Goal: Task Accomplishment & Management: Complete application form

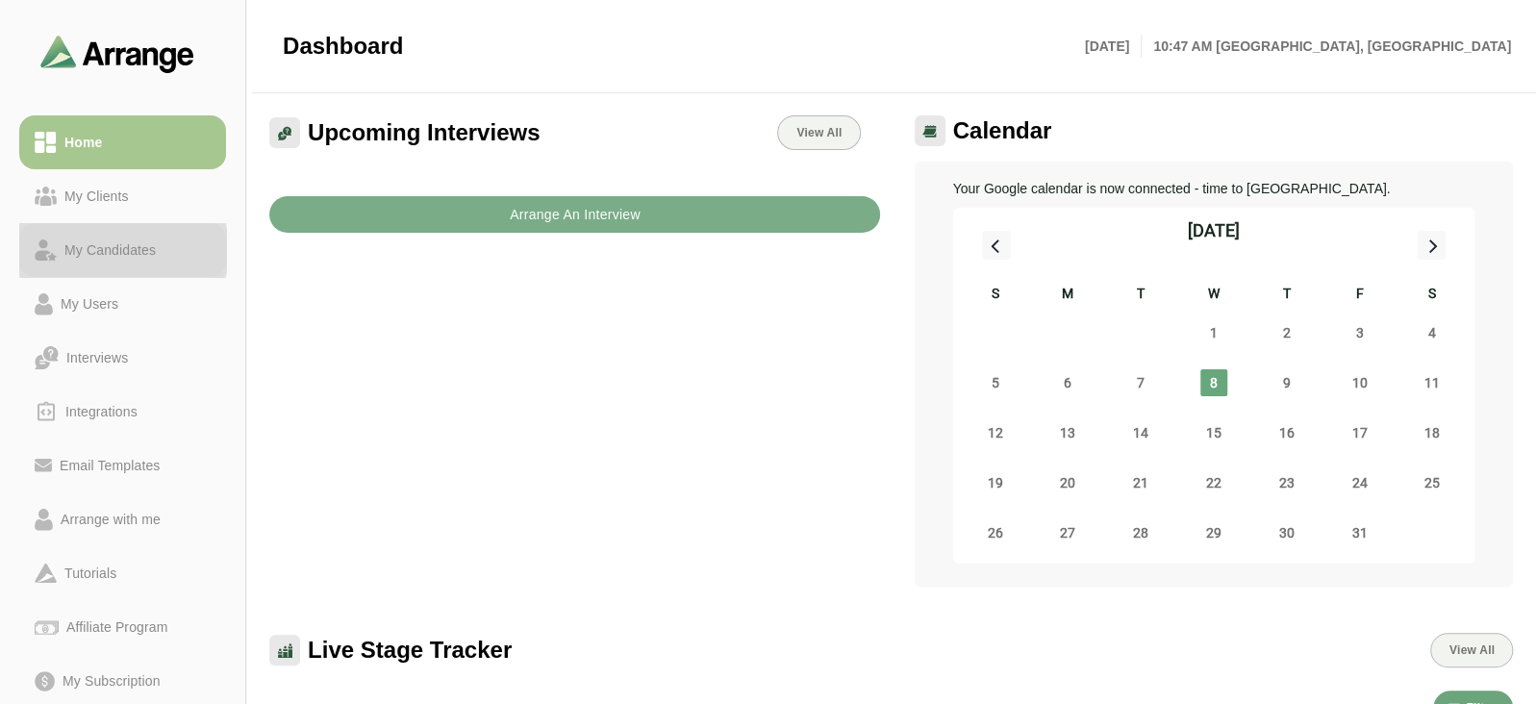
click at [158, 244] on div "My Candidates" at bounding box center [110, 250] width 107 height 23
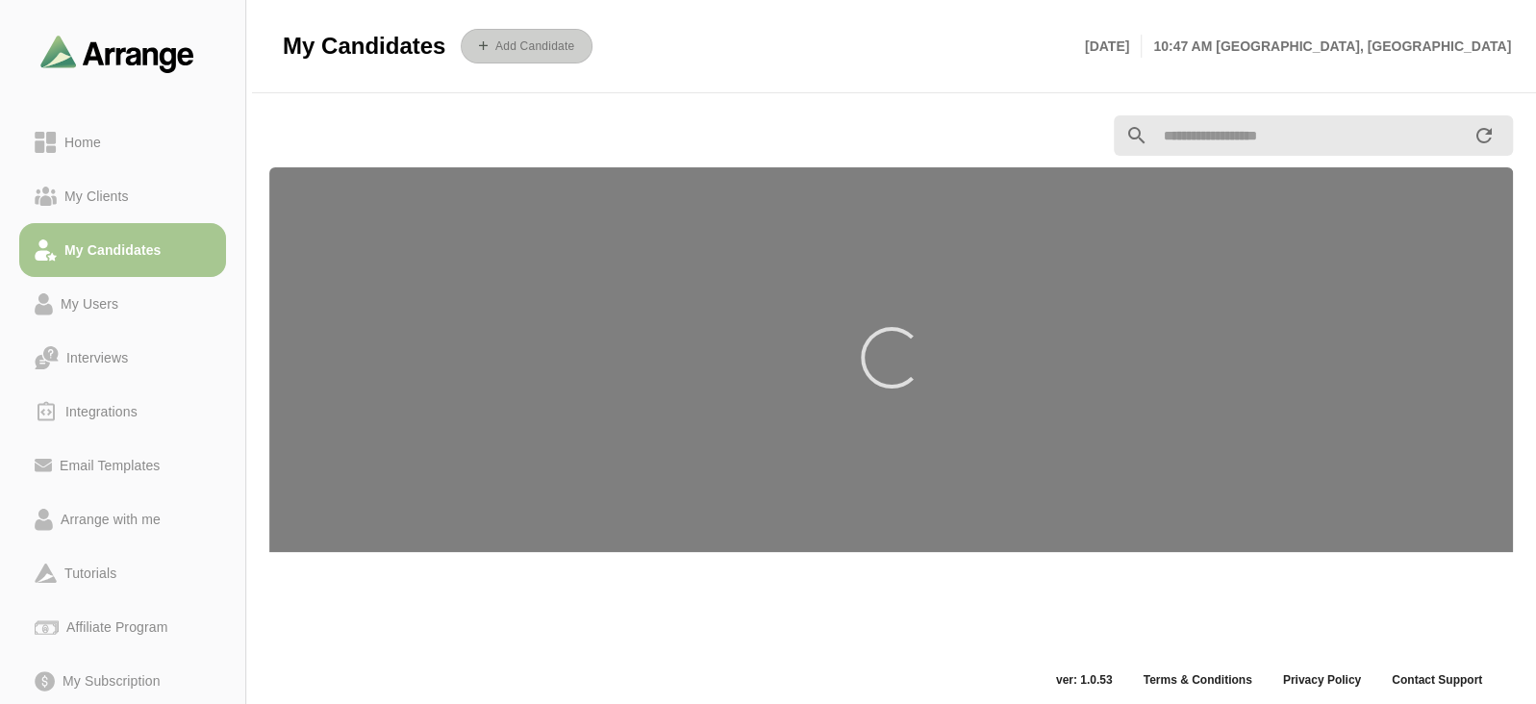
click at [523, 60] on button "Add Candidate" at bounding box center [527, 46] width 132 height 35
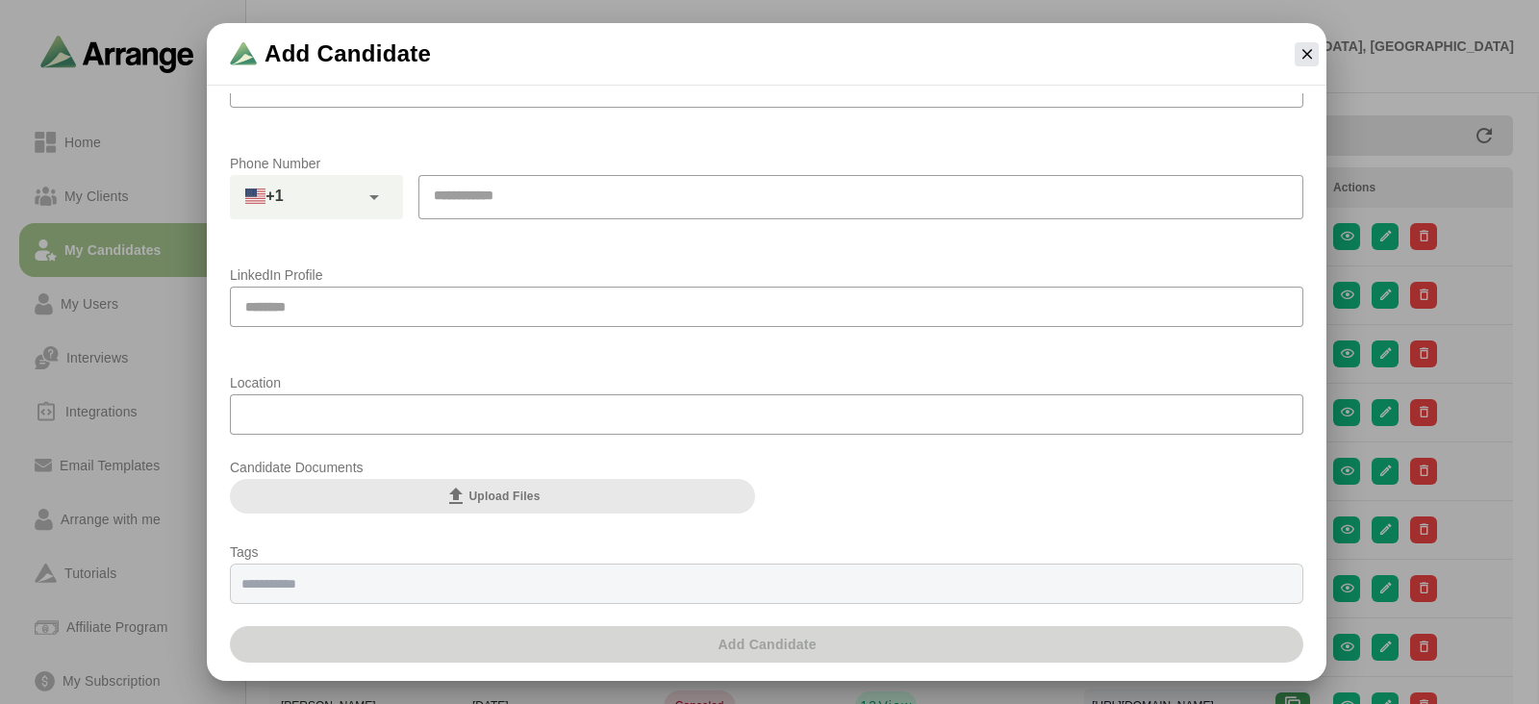
scroll to position [348, 0]
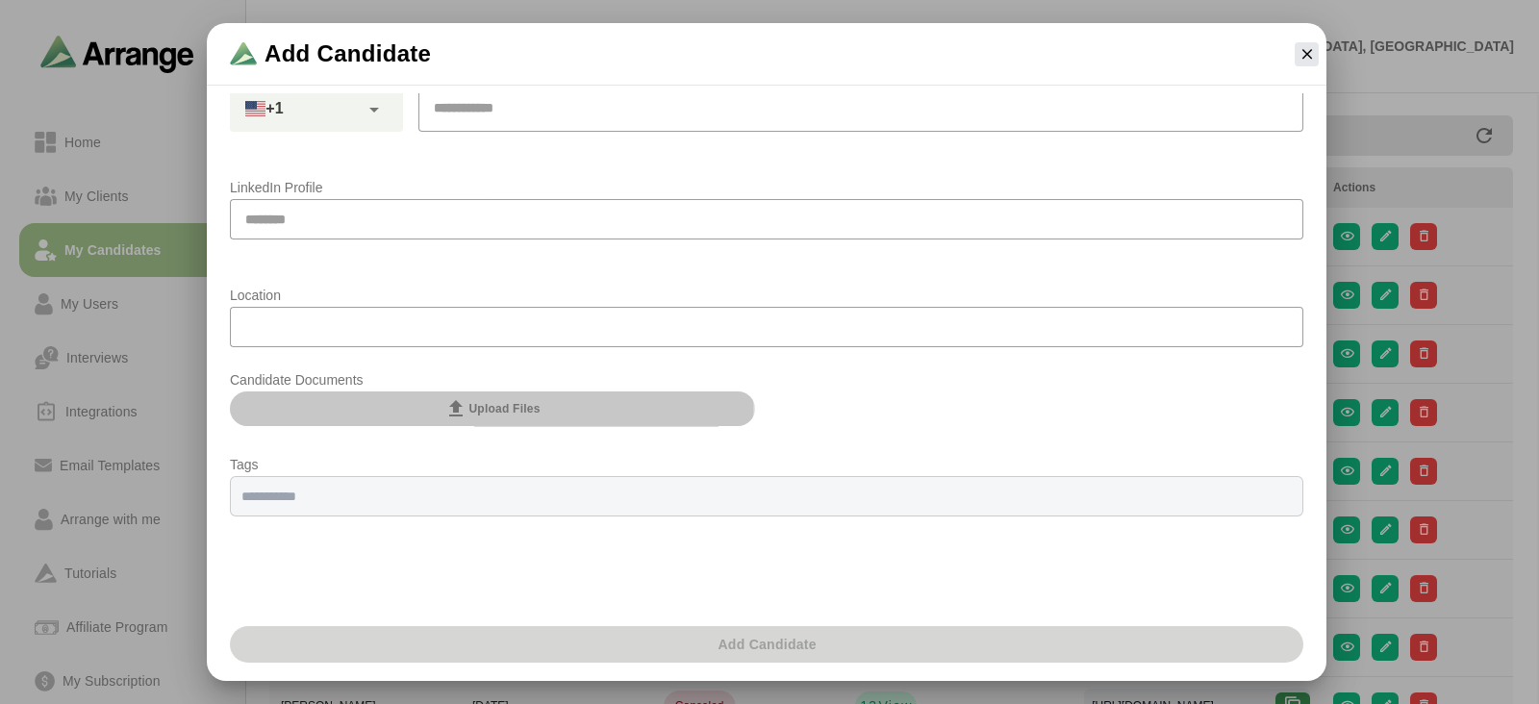
click at [521, 410] on span "Upload Files" at bounding box center [491, 408] width 95 height 23
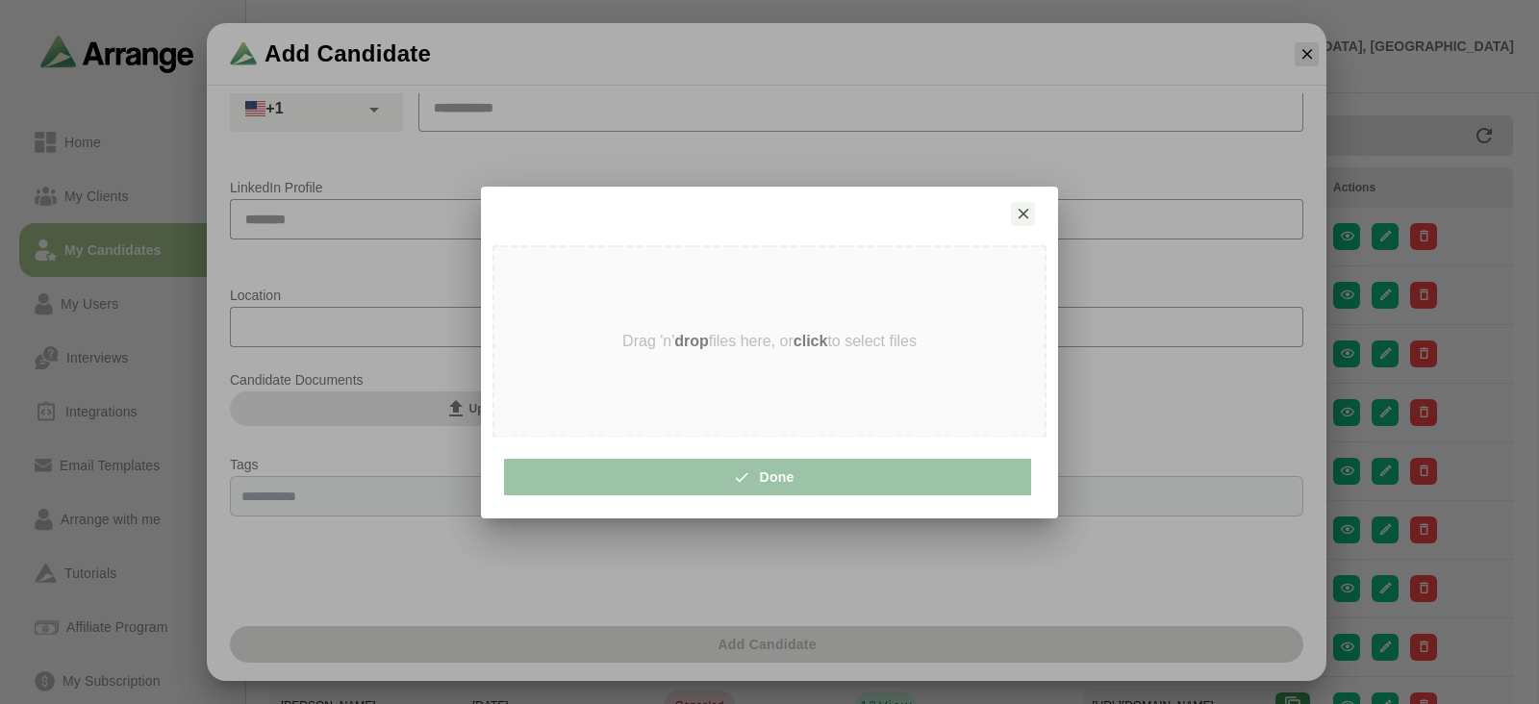
click at [684, 340] on strong "drop" at bounding box center [691, 341] width 35 height 16
click at [808, 340] on strong "click" at bounding box center [810, 341] width 35 height 16
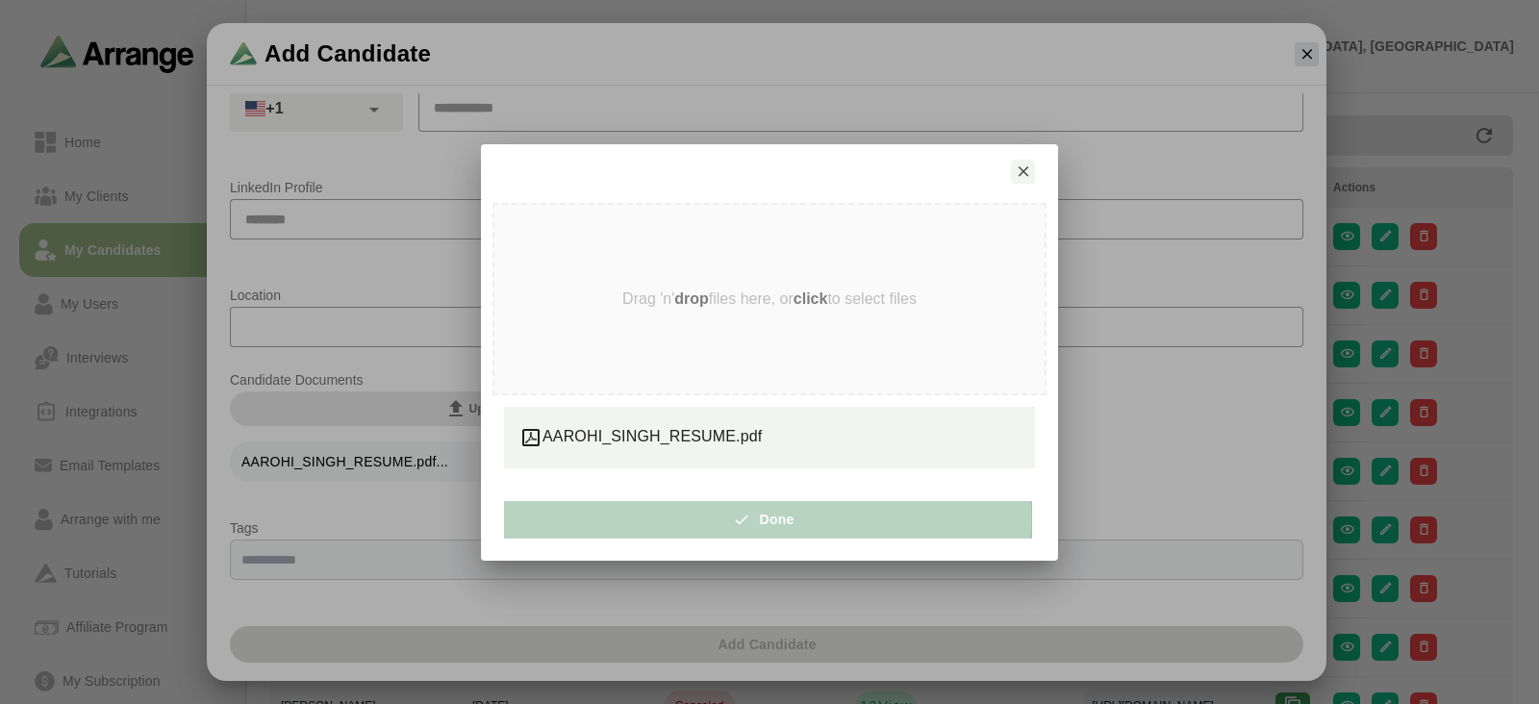
click at [730, 511] on button "Done" at bounding box center [767, 519] width 527 height 37
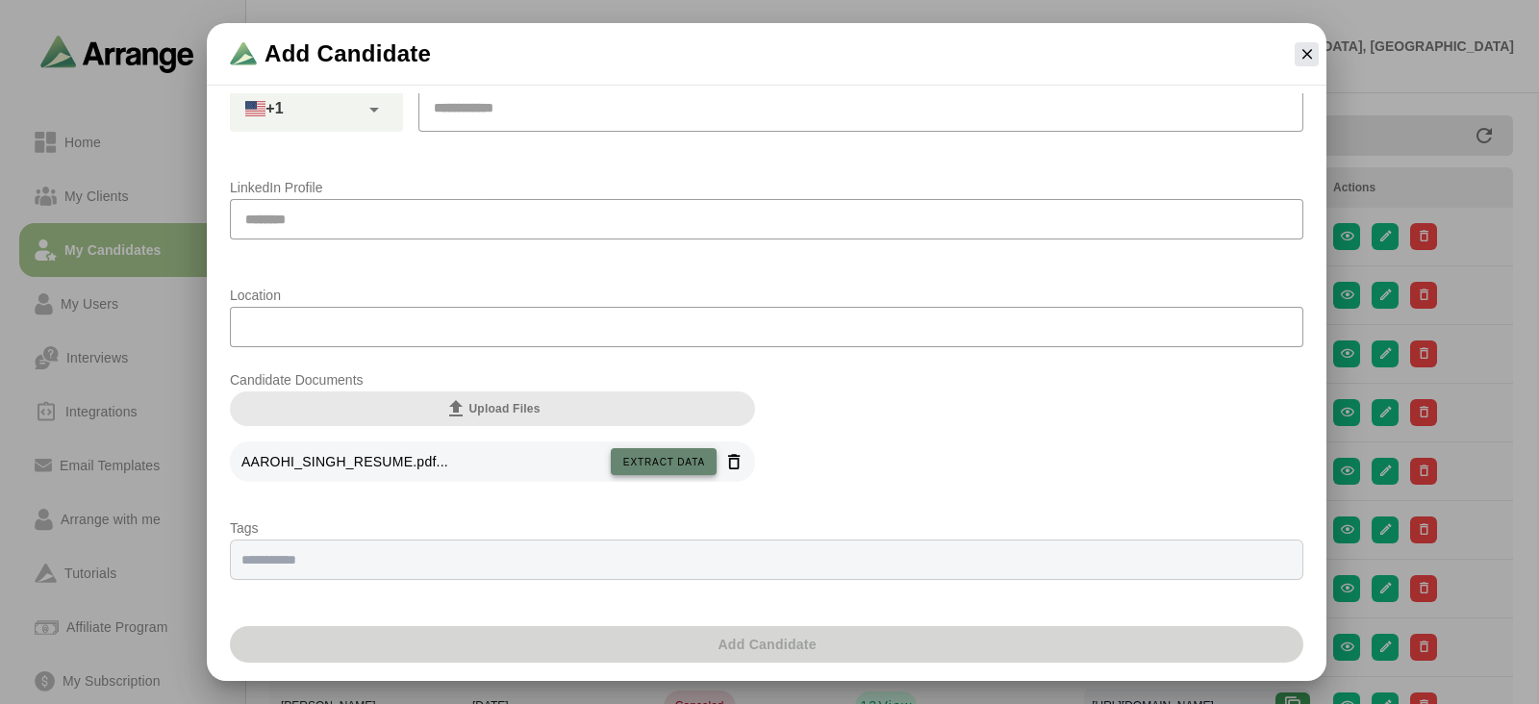
click at [683, 451] on button "Extract data" at bounding box center [664, 461] width 106 height 27
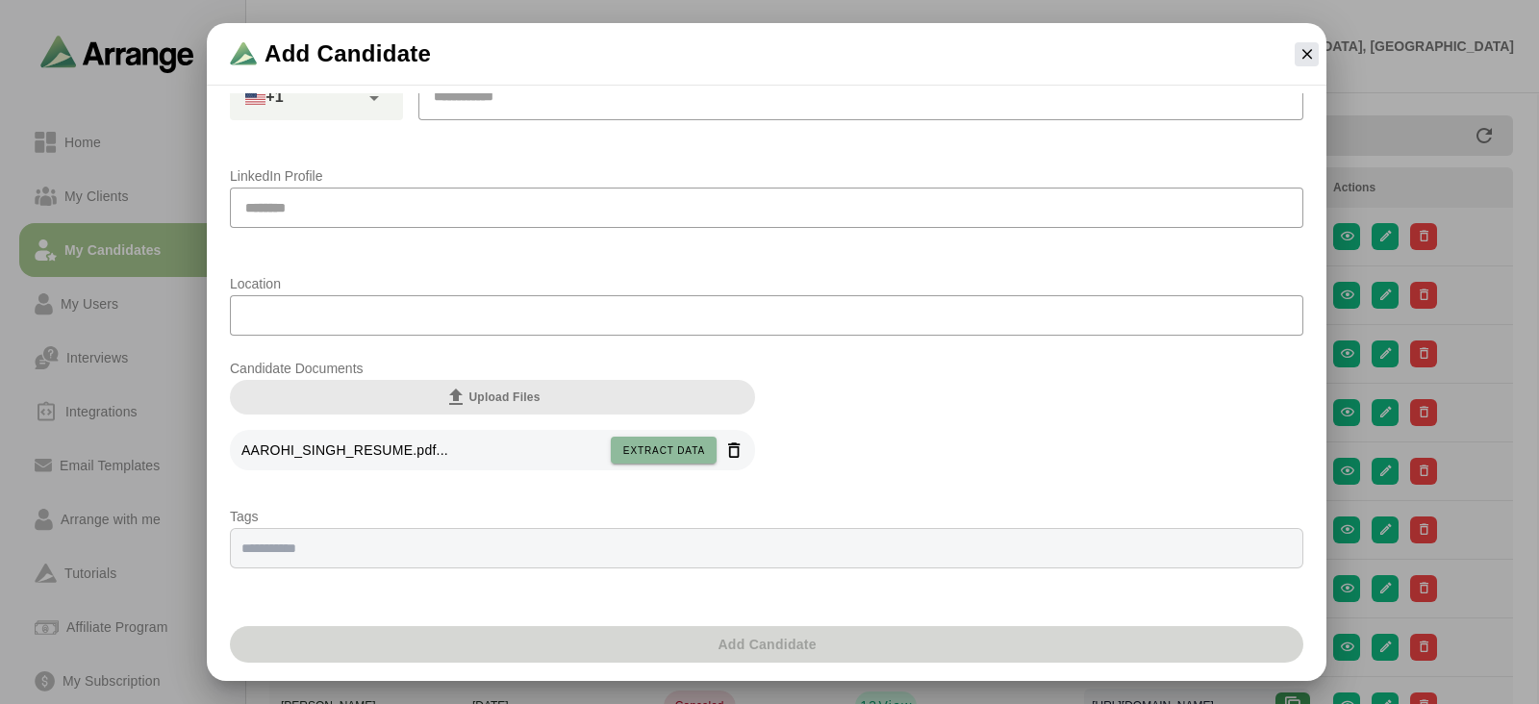
scroll to position [412, 0]
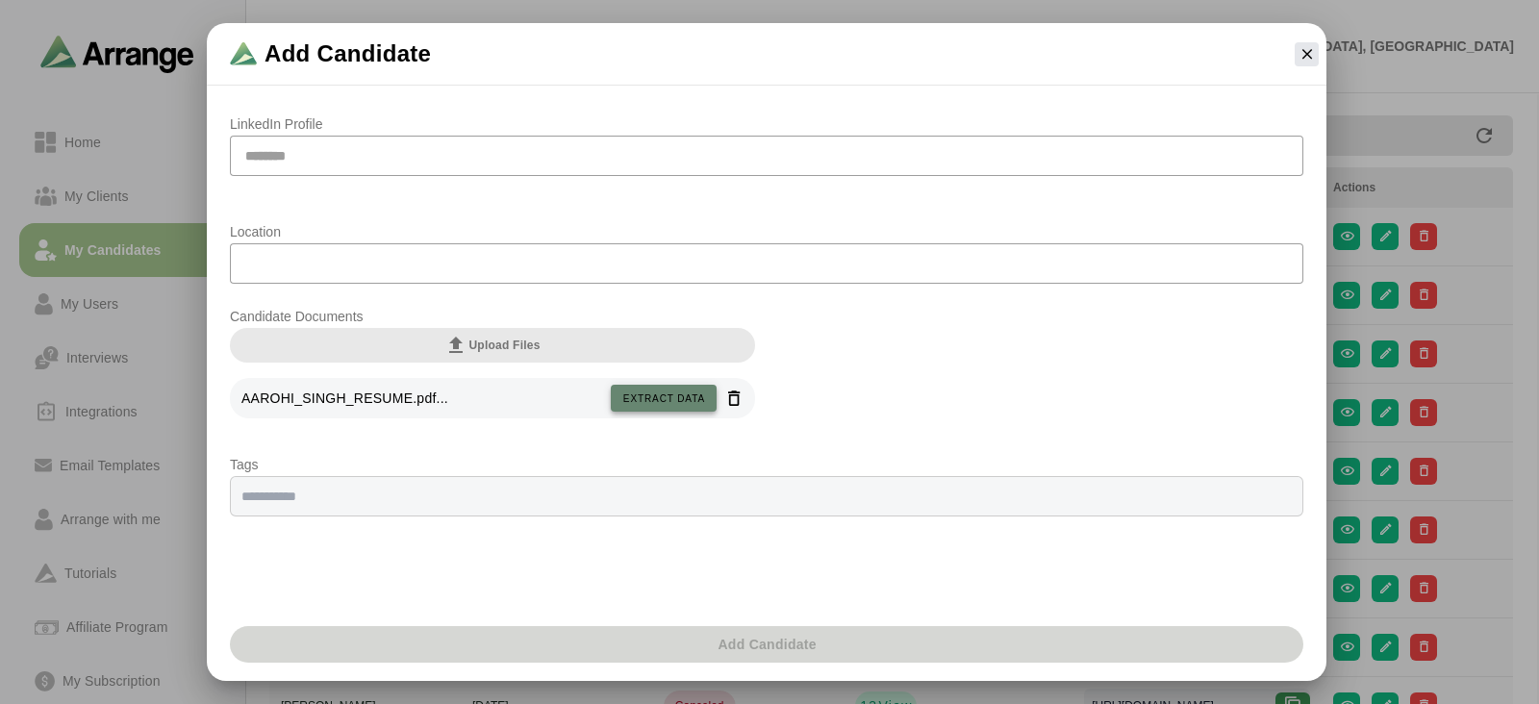
click at [678, 401] on span "Extract data" at bounding box center [663, 398] width 83 height 11
